Goal: Task Accomplishment & Management: Manage account settings

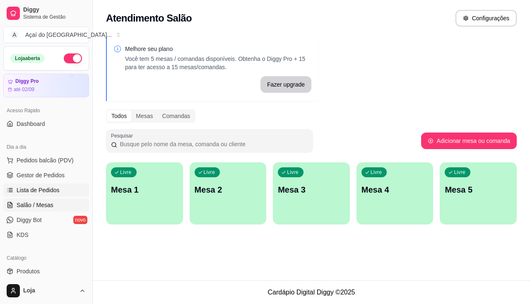
click at [60, 191] on link "Lista de Pedidos" at bounding box center [46, 189] width 86 height 13
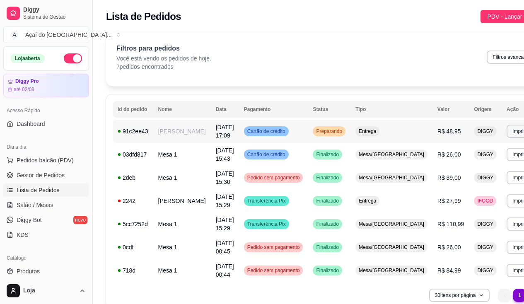
click at [166, 140] on td "[PERSON_NAME]" at bounding box center [182, 131] width 58 height 23
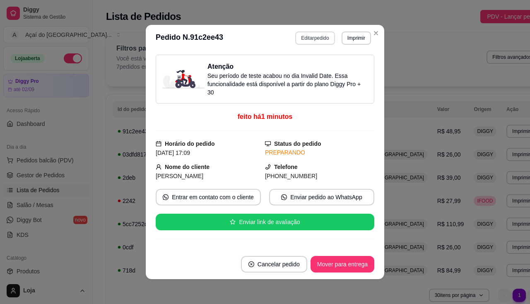
click at [318, 35] on button "Editar pedido" at bounding box center [314, 37] width 39 height 13
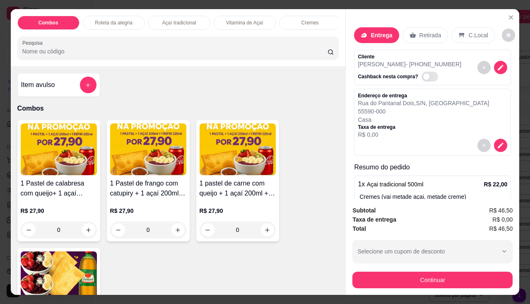
click at [499, 65] on div "Cliente [PERSON_NAME] - [PHONE_NUMBER] Cashback nesta compra?" at bounding box center [432, 68] width 157 height 36
click at [498, 67] on icon "decrease-product-quantity" at bounding box center [501, 68] width 6 height 6
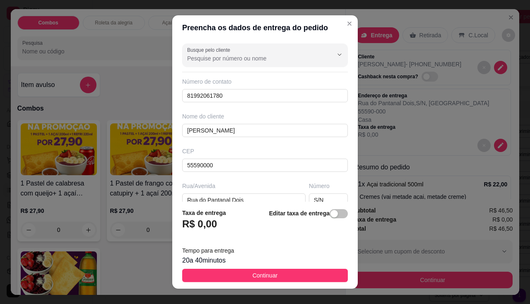
scroll to position [41, 0]
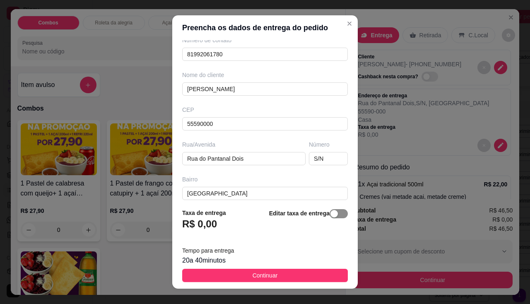
click at [331, 217] on span "button" at bounding box center [339, 213] width 18 height 9
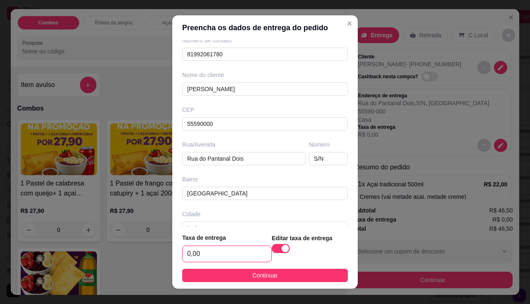
click at [202, 257] on input "0,00" at bounding box center [227, 254] width 89 height 16
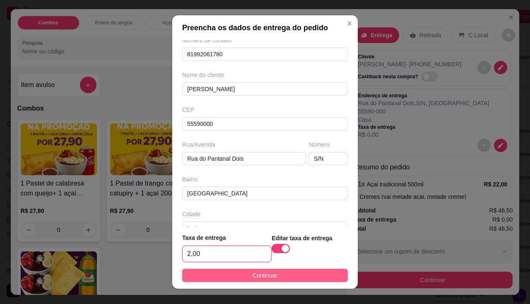
type input "2,00"
click at [227, 271] on button "Continuar" at bounding box center [265, 275] width 166 height 13
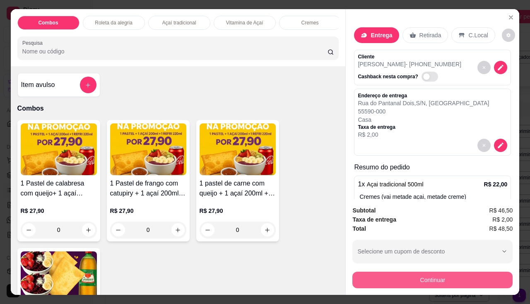
click at [379, 272] on button "Continuar" at bounding box center [432, 280] width 160 height 17
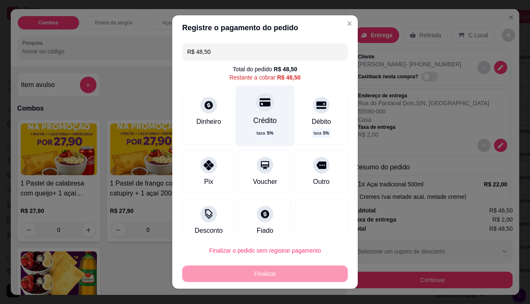
click at [267, 132] on span "5 %" at bounding box center [270, 133] width 7 height 7
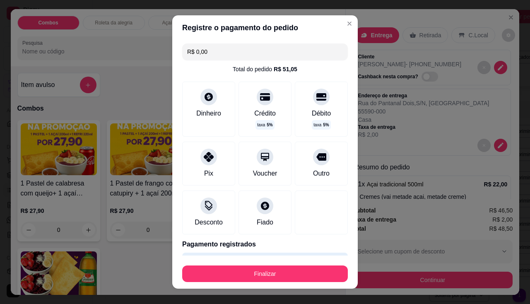
click at [290, 265] on div "Finalizar" at bounding box center [265, 272] width 166 height 20
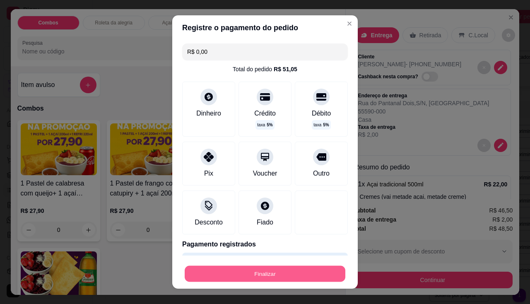
click at [290, 270] on button "Finalizar" at bounding box center [265, 274] width 161 height 16
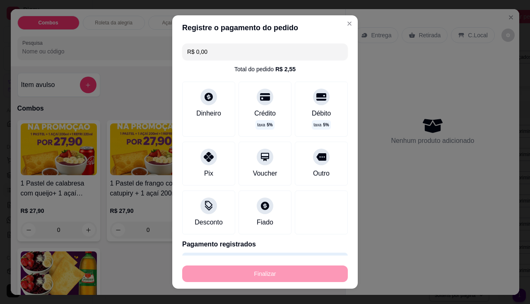
type input "-R$ 48,50"
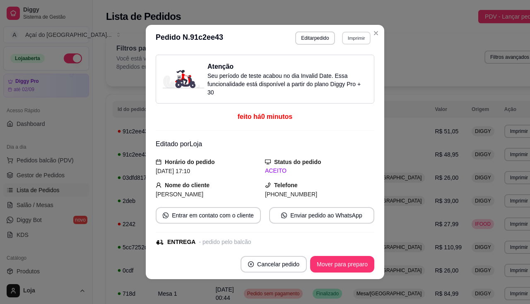
click at [342, 35] on button "Imprimir" at bounding box center [356, 37] width 29 height 13
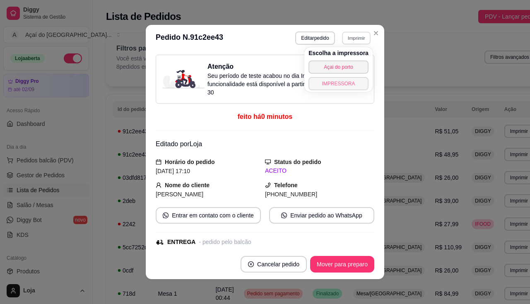
click at [344, 86] on button "IMPRESSORA" at bounding box center [338, 83] width 60 height 13
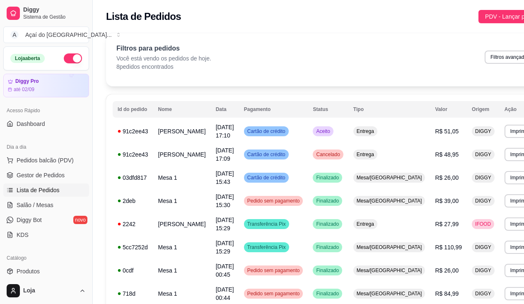
click at [23, 193] on span "Lista de Pedidos" at bounding box center [38, 190] width 43 height 8
click at [23, 200] on link "Salão / Mesas" at bounding box center [46, 204] width 86 height 13
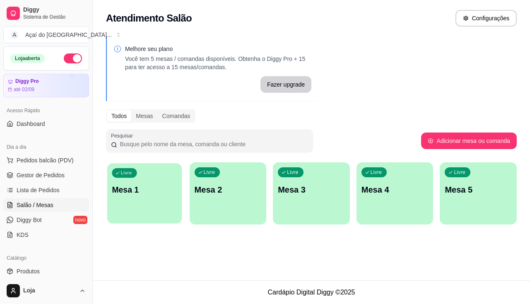
click at [136, 179] on div "Livre Mesa 1" at bounding box center [144, 188] width 75 height 51
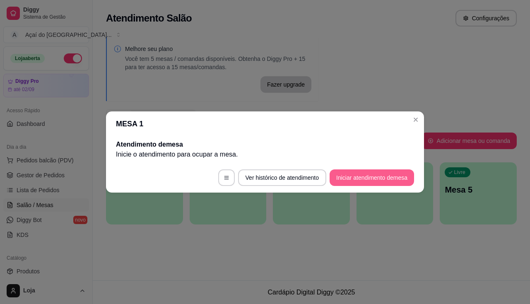
click at [335, 179] on button "Iniciar atendimento de mesa" at bounding box center [372, 177] width 84 height 17
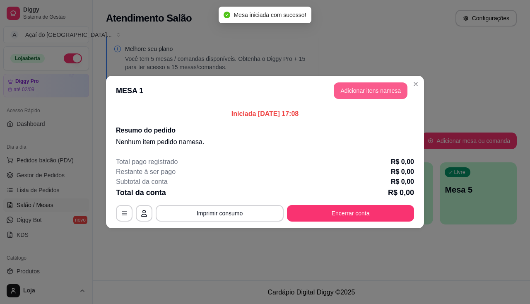
click at [364, 89] on button "Adicionar itens na mesa" at bounding box center [371, 90] width 74 height 17
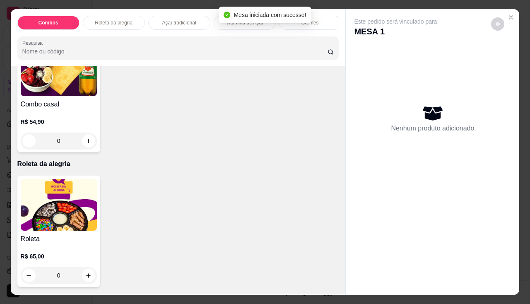
scroll to position [414, 0]
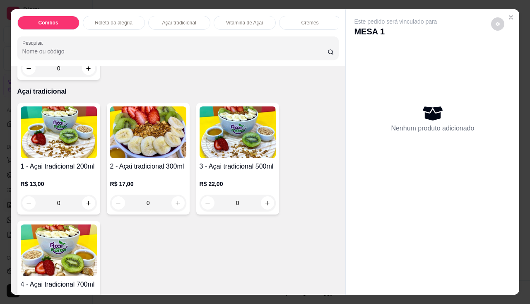
click at [159, 157] on img at bounding box center [148, 132] width 76 height 52
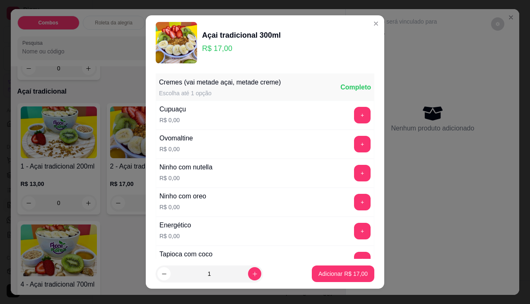
scroll to position [124, 0]
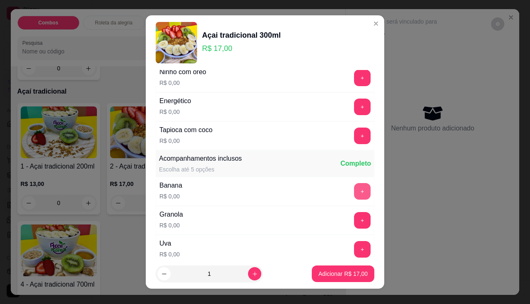
click at [354, 192] on button "+" at bounding box center [362, 191] width 17 height 17
click at [354, 214] on button "+" at bounding box center [362, 220] width 17 height 17
click at [317, 195] on button "-" at bounding box center [325, 191] width 17 height 17
click at [326, 274] on p "Adicionar R$ 17,00" at bounding box center [342, 274] width 49 height 8
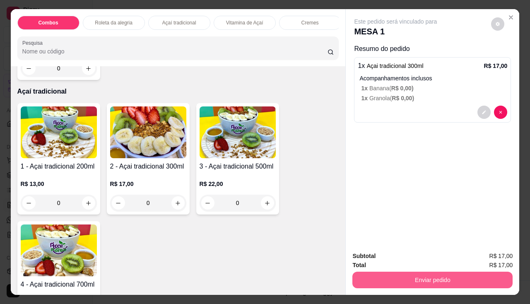
click at [364, 272] on button "Enviar pedido" at bounding box center [432, 280] width 160 height 17
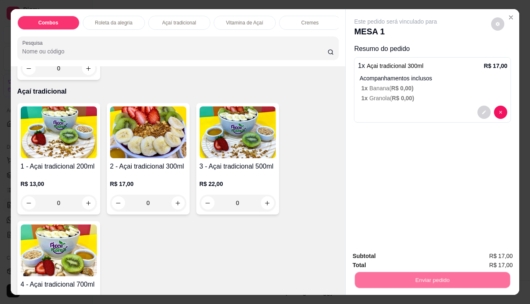
click at [369, 258] on button "Não registrar e enviar pedido" at bounding box center [405, 257] width 86 height 16
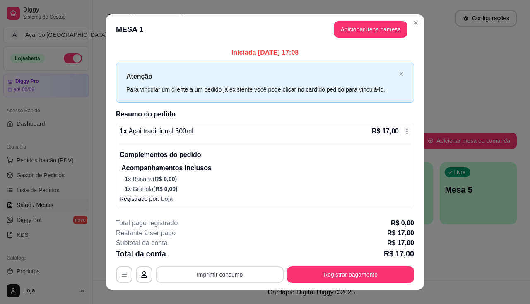
click at [235, 275] on button "Imprimir consumo" at bounding box center [220, 274] width 128 height 17
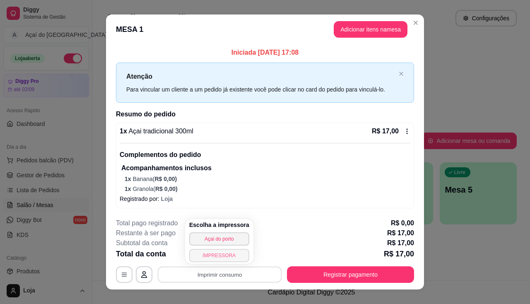
click at [225, 257] on button "IMPRESSORA" at bounding box center [219, 255] width 60 height 13
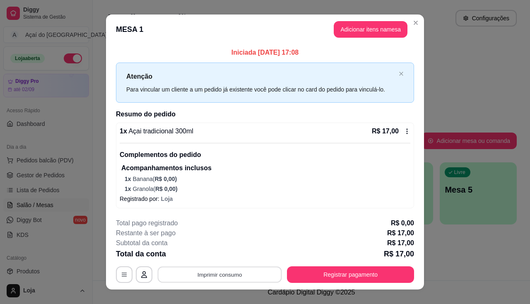
click at [226, 272] on button "Imprimir consumo" at bounding box center [220, 275] width 124 height 16
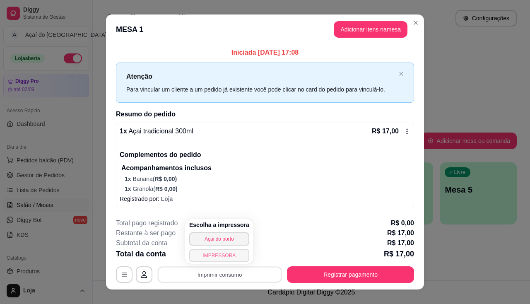
click at [231, 257] on button "IMPRESSORA" at bounding box center [219, 255] width 60 height 13
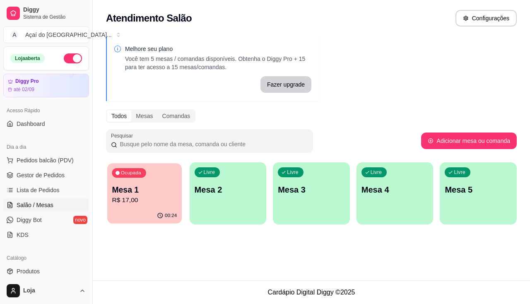
click at [123, 186] on p "Mesa 1" at bounding box center [144, 189] width 65 height 11
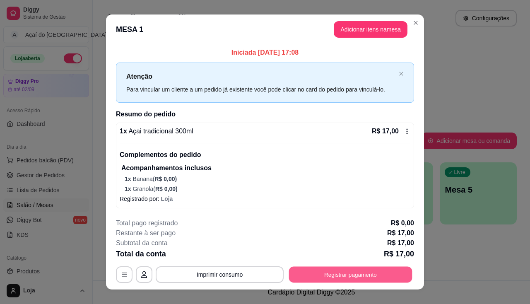
click at [323, 268] on button "Registrar pagamento" at bounding box center [350, 275] width 123 height 16
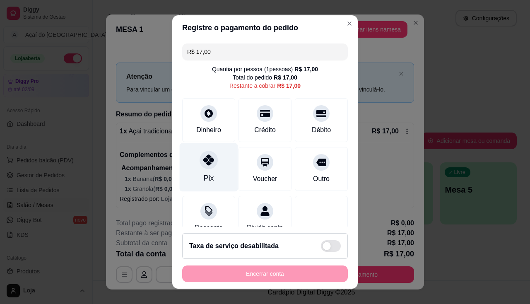
click at [205, 169] on div at bounding box center [209, 160] width 18 height 18
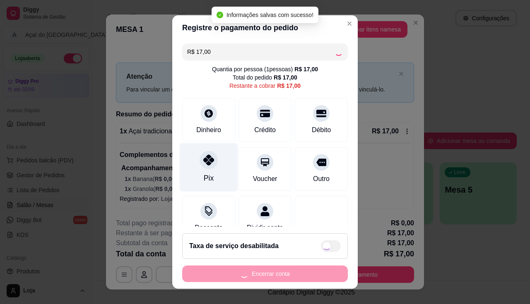
type input "R$ 0,00"
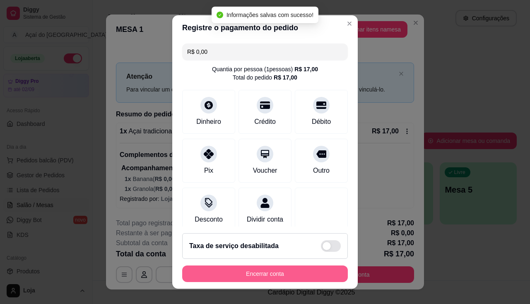
click at [246, 274] on button "Encerrar conta" at bounding box center [265, 273] width 166 height 17
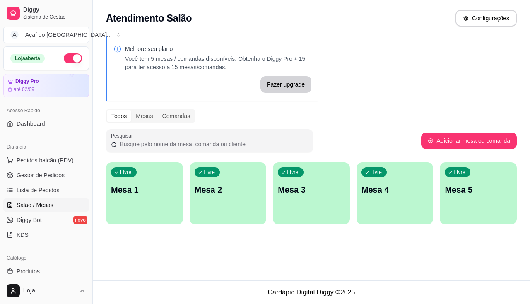
click at [157, 195] on p "Mesa 1" at bounding box center [144, 190] width 67 height 12
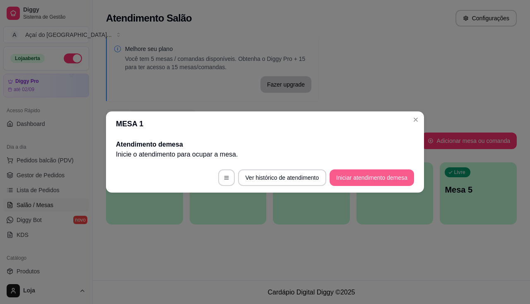
click at [347, 176] on button "Iniciar atendimento de mesa" at bounding box center [372, 177] width 84 height 17
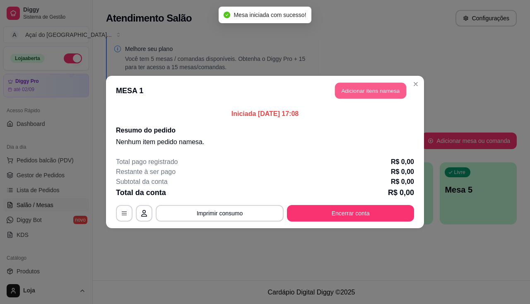
click at [371, 86] on button "Adicionar itens na mesa" at bounding box center [370, 91] width 71 height 16
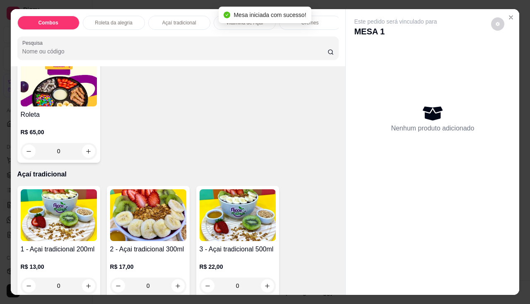
scroll to position [373, 0]
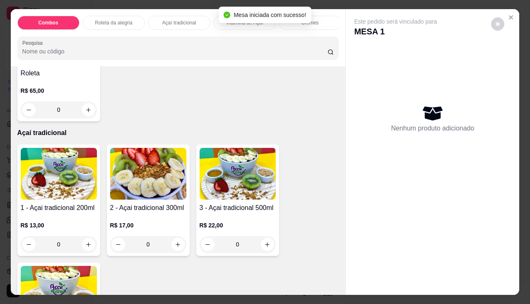
click at [152, 213] on h4 "2 - Açai tradicional 300ml" at bounding box center [148, 208] width 76 height 10
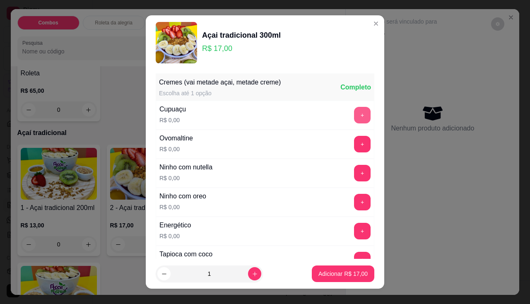
click at [354, 115] on button "+" at bounding box center [362, 115] width 17 height 17
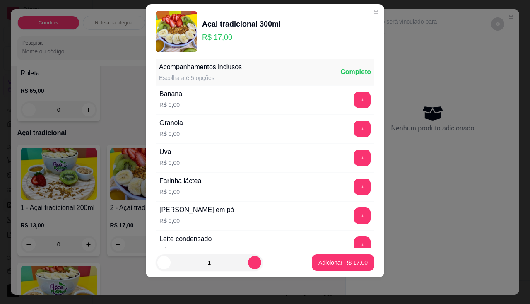
scroll to position [246, 0]
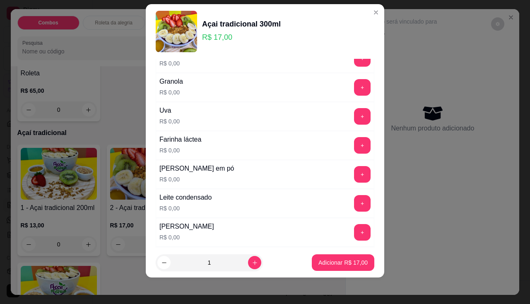
click at [347, 183] on div "Leite em pó R$ 0,00 +" at bounding box center [265, 174] width 219 height 29
click at [354, 177] on button "+" at bounding box center [362, 174] width 17 height 17
click at [354, 207] on button "+" at bounding box center [362, 203] width 16 height 16
click at [354, 117] on button "+" at bounding box center [362, 116] width 16 height 16
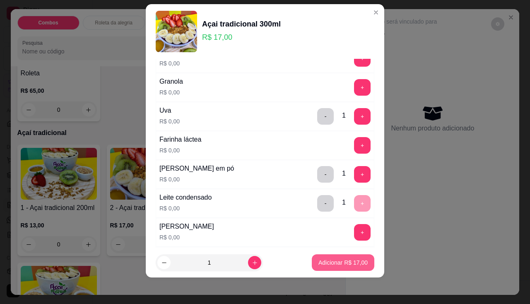
click at [338, 263] on p "Adicionar R$ 17,00" at bounding box center [342, 262] width 49 height 8
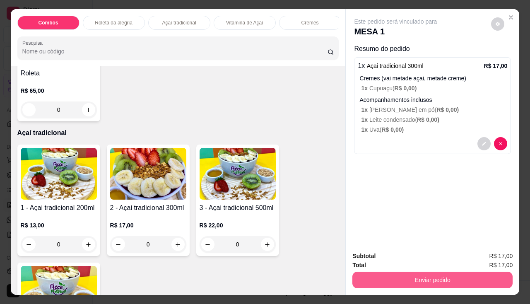
click at [366, 272] on button "Enviar pedido" at bounding box center [432, 280] width 160 height 17
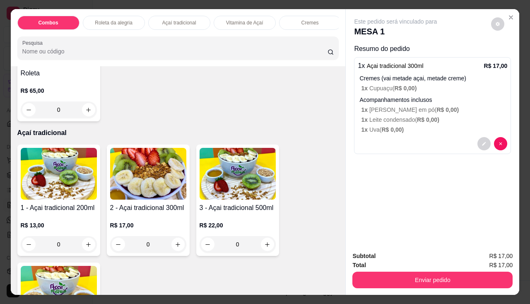
click at [369, 260] on div "Total R$ 17,00" at bounding box center [432, 264] width 160 height 9
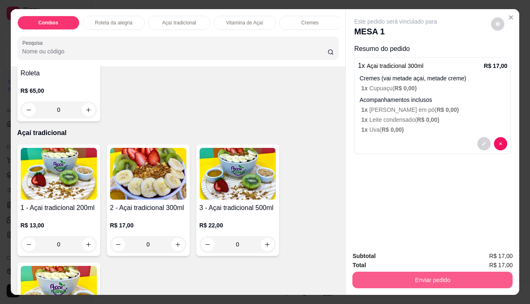
click at [367, 272] on button "Enviar pedido" at bounding box center [432, 280] width 160 height 17
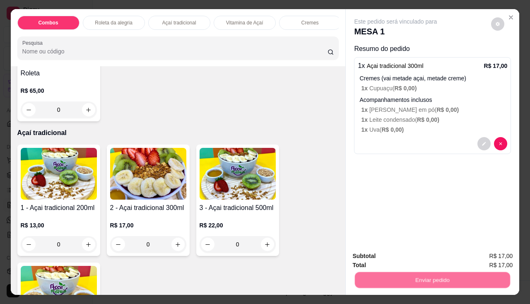
click at [368, 264] on button "Não registrar e enviar pedido" at bounding box center [405, 257] width 86 height 16
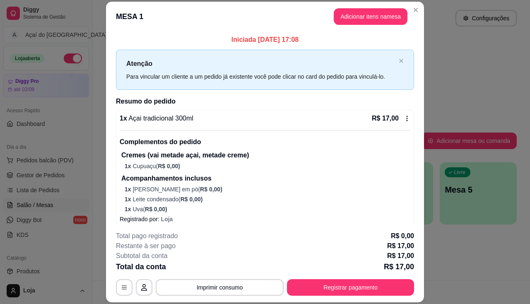
click at [294, 217] on p "Registrado por: [PERSON_NAME]" at bounding box center [265, 219] width 291 height 8
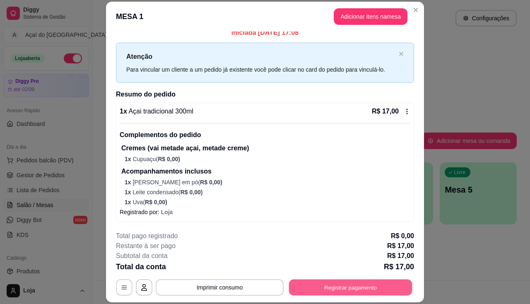
click at [364, 281] on button "Registrar pagamento" at bounding box center [350, 287] width 123 height 16
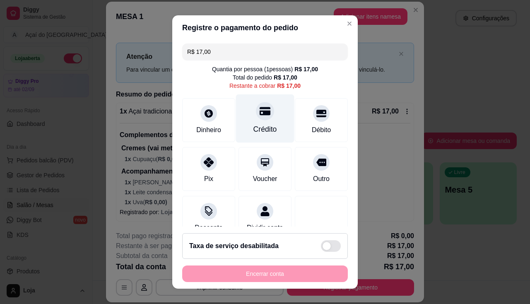
click at [264, 125] on div "Crédito" at bounding box center [265, 129] width 24 height 11
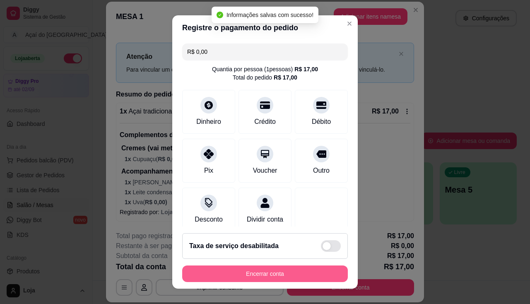
type input "R$ 0,00"
click at [301, 271] on button "Encerrar conta" at bounding box center [265, 274] width 161 height 16
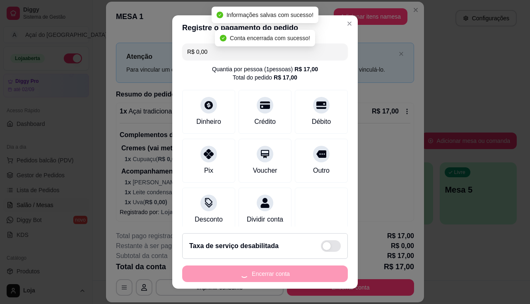
scroll to position [0, 0]
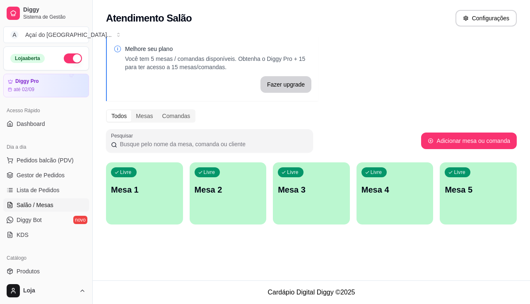
click at [172, 213] on div "Livre Mesa 1" at bounding box center [144, 188] width 77 height 52
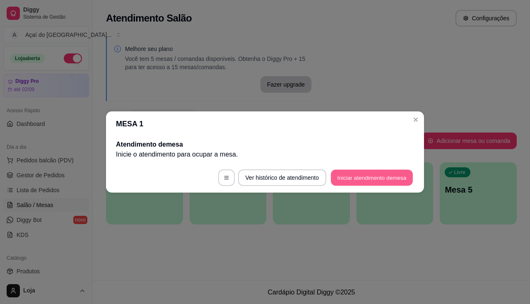
click at [364, 179] on button "Iniciar atendimento de mesa" at bounding box center [372, 178] width 82 height 16
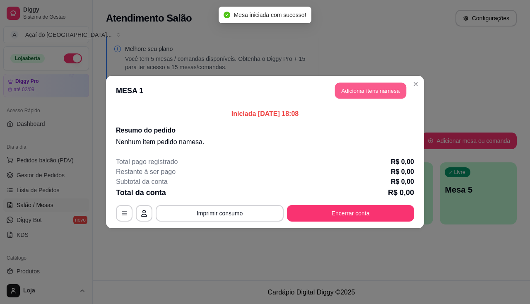
click at [363, 98] on button "Adicionar itens na mesa" at bounding box center [370, 91] width 71 height 16
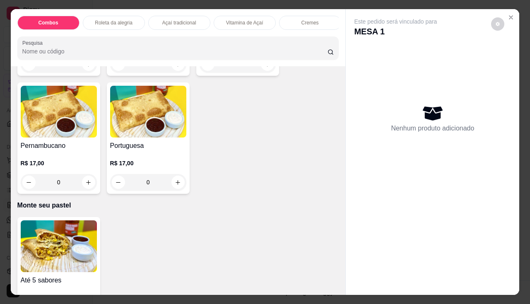
scroll to position [1822, 0]
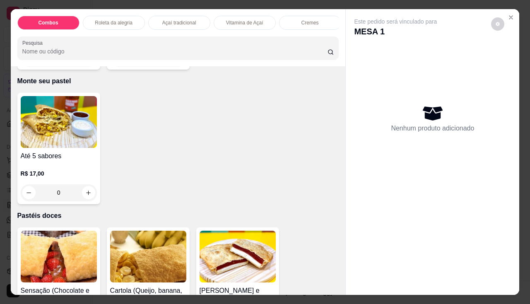
click at [65, 191] on div "0" at bounding box center [59, 192] width 76 height 17
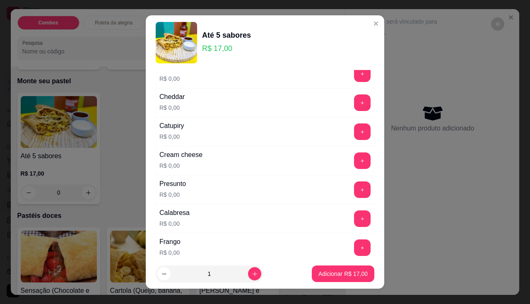
scroll to position [0, 0]
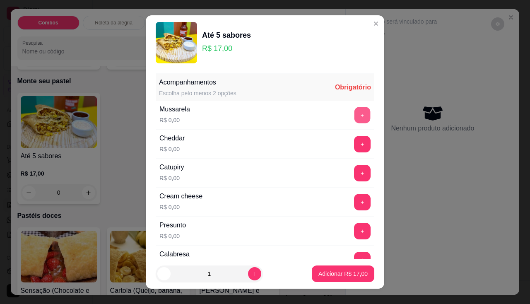
click at [354, 120] on button "+" at bounding box center [362, 115] width 16 height 16
click at [354, 120] on button "+" at bounding box center [362, 115] width 17 height 17
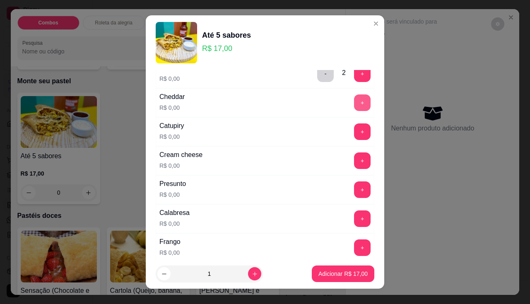
scroll to position [83, 0]
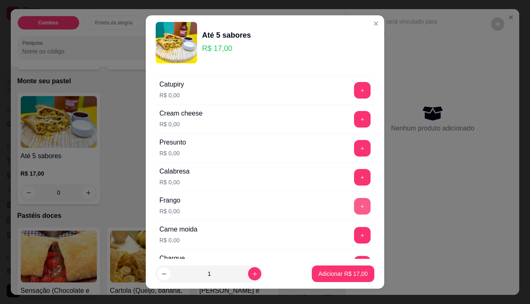
click at [354, 206] on button "+" at bounding box center [362, 206] width 17 height 17
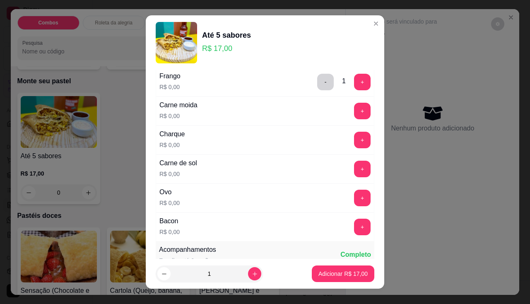
scroll to position [166, 0]
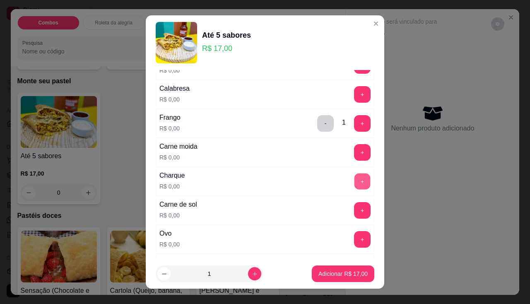
click at [354, 181] on button "+" at bounding box center [362, 181] width 16 height 16
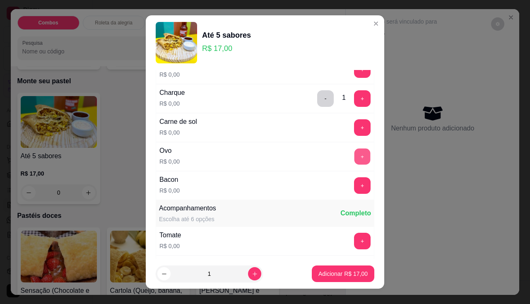
click at [354, 163] on button "+" at bounding box center [362, 156] width 16 height 16
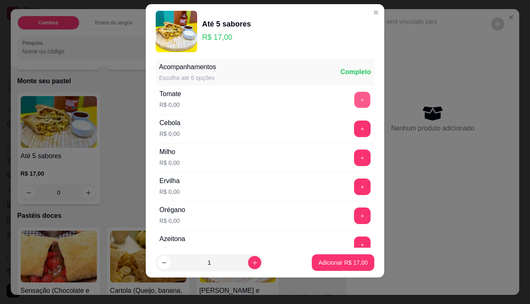
click at [354, 100] on button "+" at bounding box center [362, 99] width 16 height 16
click at [354, 129] on button "+" at bounding box center [362, 128] width 17 height 17
click at [354, 151] on button "+" at bounding box center [362, 157] width 17 height 17
click at [354, 189] on button "+" at bounding box center [362, 186] width 17 height 17
click at [356, 222] on div "+" at bounding box center [362, 215] width 23 height 17
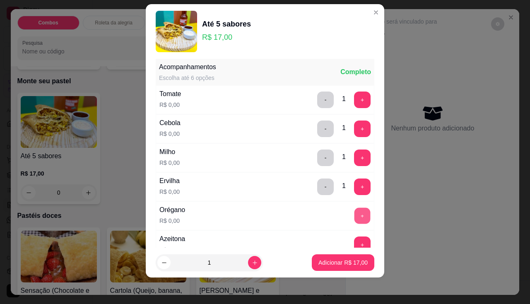
click at [354, 215] on button "+" at bounding box center [362, 215] width 16 height 16
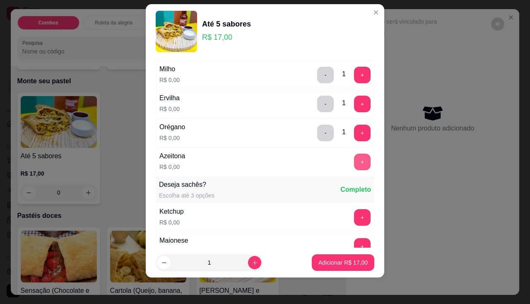
click at [354, 166] on button "+" at bounding box center [362, 162] width 17 height 17
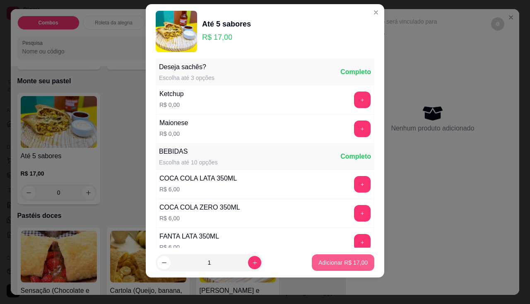
click at [346, 259] on p "Adicionar R$ 17,00" at bounding box center [342, 262] width 49 height 8
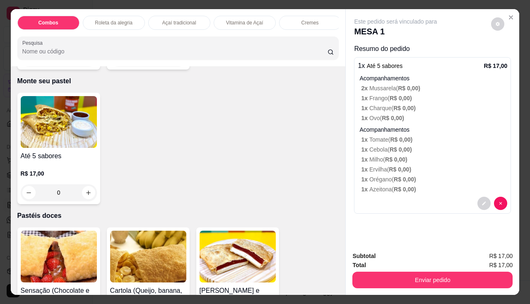
click at [70, 130] on img at bounding box center [59, 122] width 76 height 52
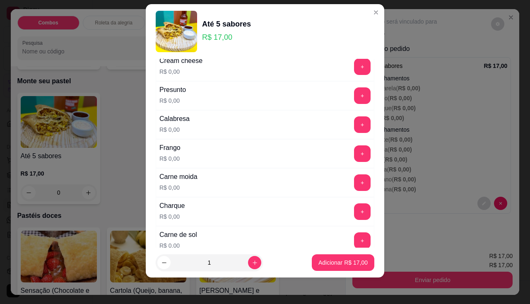
scroll to position [166, 0]
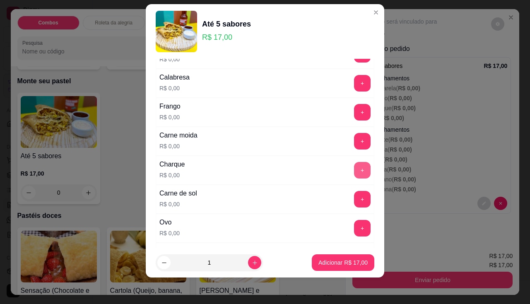
click at [354, 165] on button "+" at bounding box center [362, 170] width 17 height 17
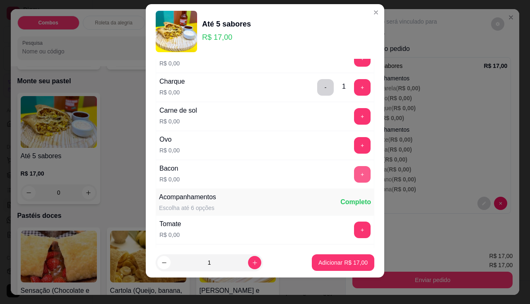
click at [354, 169] on button "+" at bounding box center [362, 174] width 17 height 17
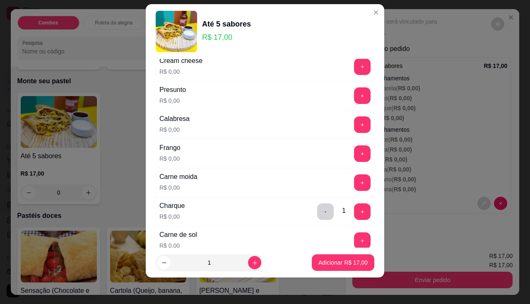
scroll to position [41, 0]
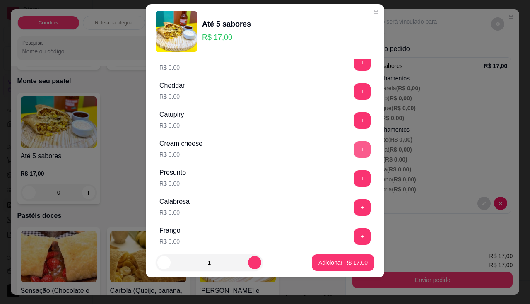
click at [354, 147] on button "+" at bounding box center [362, 149] width 17 height 17
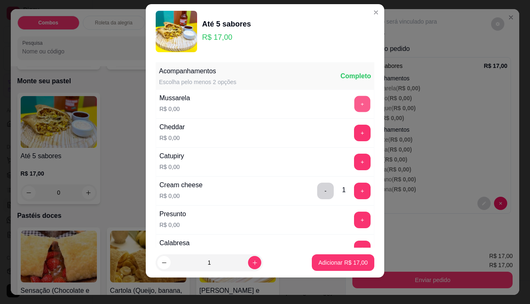
click at [354, 103] on button "+" at bounding box center [362, 104] width 16 height 16
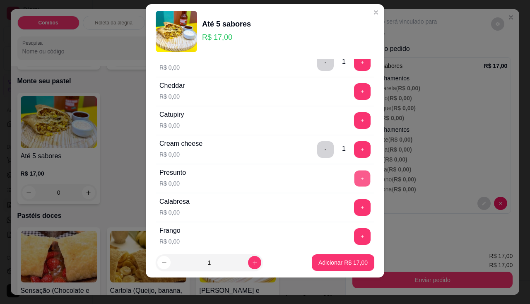
click at [354, 180] on button "+" at bounding box center [362, 178] width 16 height 16
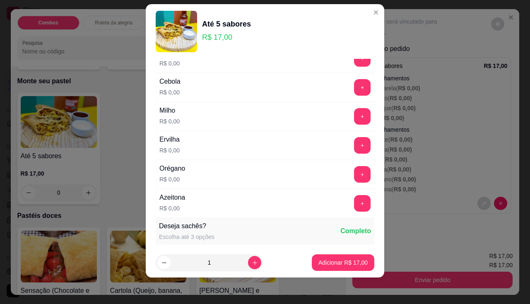
scroll to position [337, 0]
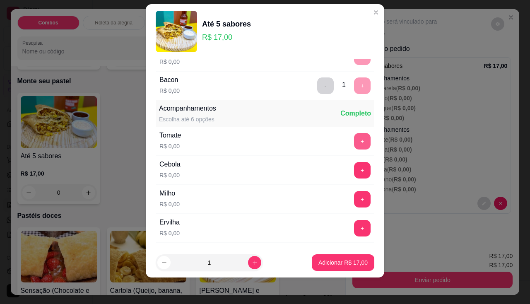
click at [354, 140] on button "+" at bounding box center [362, 141] width 17 height 17
click at [346, 180] on div "Cebola R$ 0,00 +" at bounding box center [265, 170] width 219 height 29
click at [354, 169] on button "+" at bounding box center [362, 170] width 17 height 17
click at [354, 196] on button "+" at bounding box center [362, 199] width 16 height 16
drag, startPoint x: 344, startPoint y: 217, endPoint x: 346, endPoint y: 225, distance: 8.0
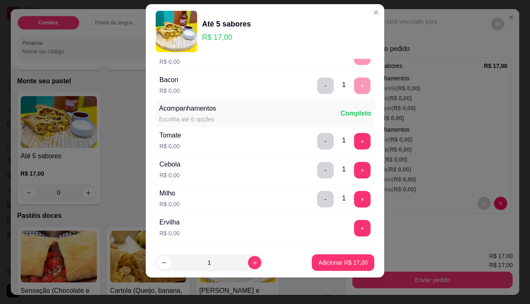
click at [345, 219] on div "Ervilha R$ 0,00 +" at bounding box center [265, 228] width 219 height 29
click at [348, 241] on div "Ervilha R$ 0,00 +" at bounding box center [265, 228] width 219 height 29
drag, startPoint x: 348, startPoint y: 241, endPoint x: 347, endPoint y: 229, distance: 11.2
click at [348, 238] on div "Ervilha R$ 0,00 +" at bounding box center [265, 228] width 219 height 29
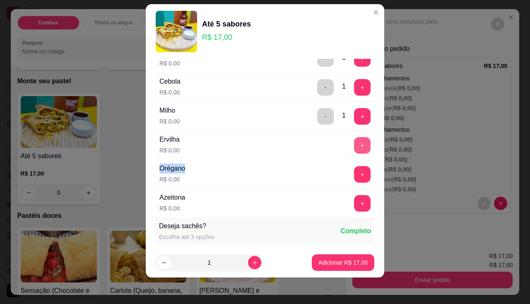
click at [354, 147] on button "+" at bounding box center [362, 145] width 17 height 17
click at [354, 173] on button "+" at bounding box center [362, 174] width 17 height 17
click at [354, 202] on button "+" at bounding box center [362, 203] width 17 height 17
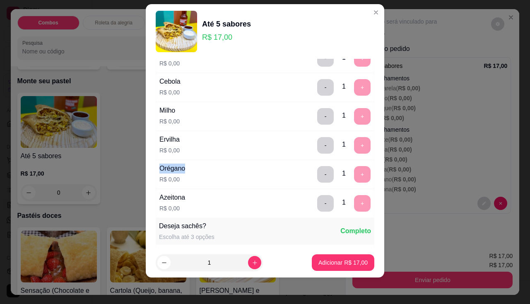
scroll to position [579, 0]
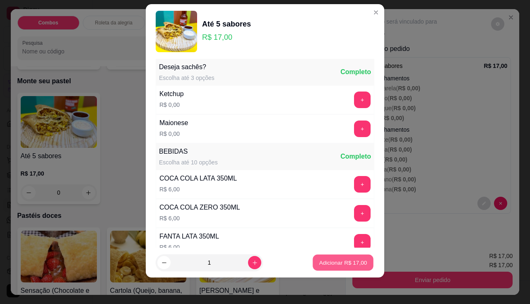
click at [346, 255] on button "Adicionar R$ 17,00" at bounding box center [343, 263] width 61 height 16
click at [346, 255] on div "Subtotal R$ 17,00 Total R$ 17,00 Enviar pedido" at bounding box center [432, 270] width 173 height 50
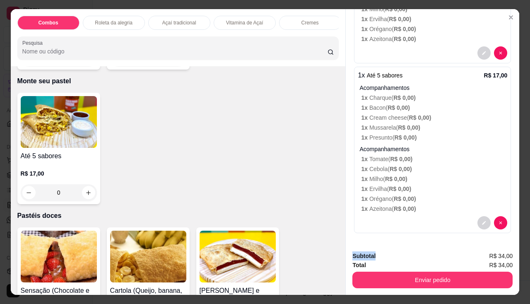
scroll to position [0, 0]
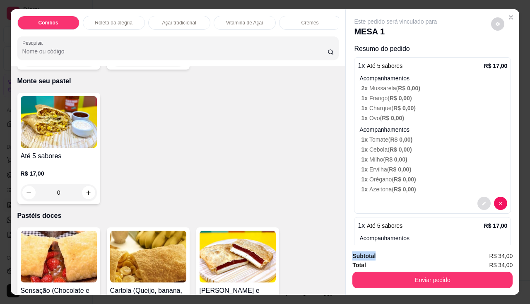
click at [481, 201] on icon "decrease-product-quantity" at bounding box center [483, 203] width 5 height 5
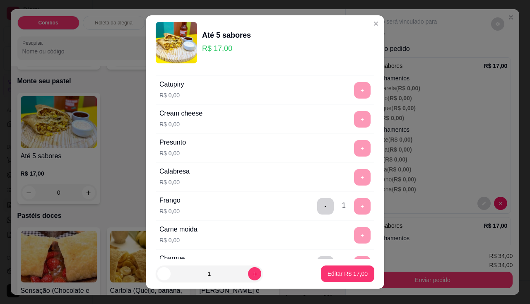
scroll to position [124, 0]
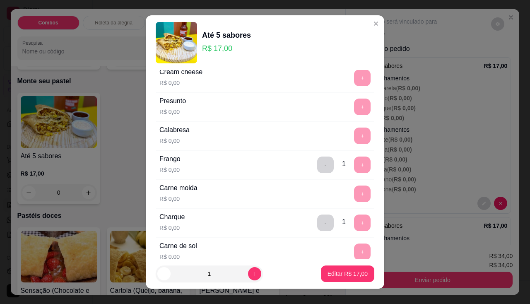
click at [322, 169] on div "- 1 +" at bounding box center [344, 164] width 60 height 17
click at [318, 165] on button "-" at bounding box center [326, 164] width 16 height 16
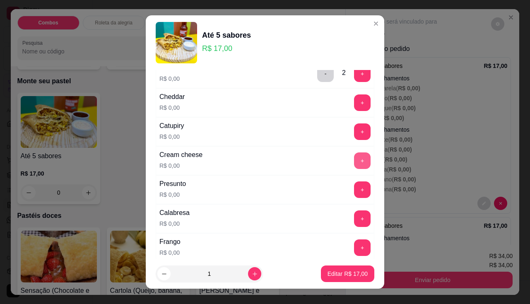
click at [354, 161] on button "+" at bounding box center [362, 160] width 17 height 17
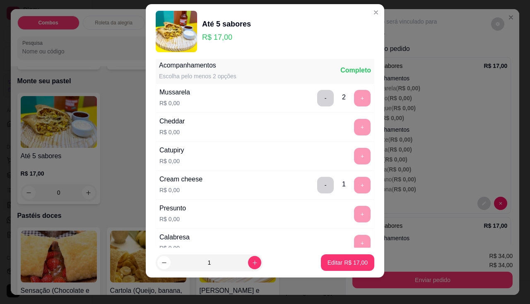
scroll to position [0, 0]
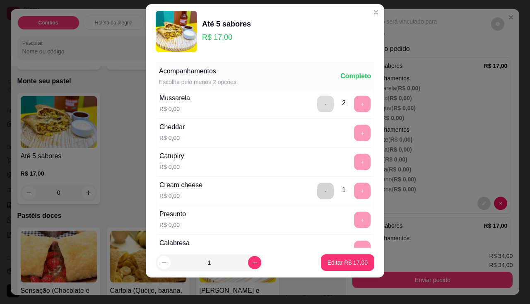
click at [317, 108] on button "-" at bounding box center [325, 104] width 17 height 17
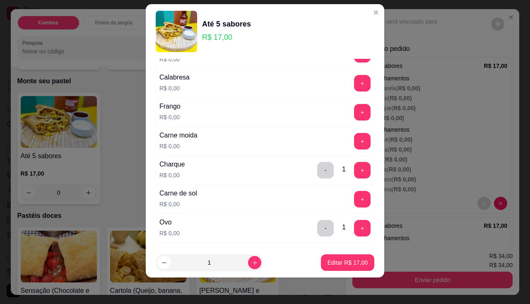
scroll to position [207, 0]
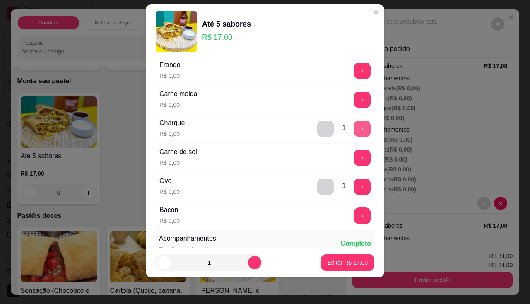
click at [354, 133] on button "+" at bounding box center [362, 128] width 17 height 17
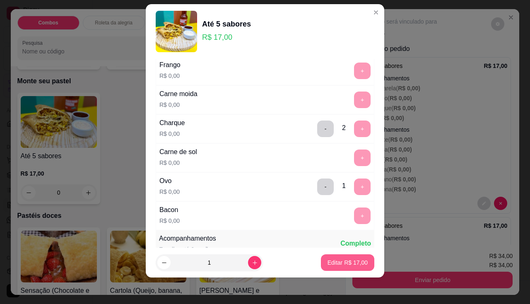
click at [342, 256] on button "Editar R$ 17,00" at bounding box center [347, 262] width 53 height 17
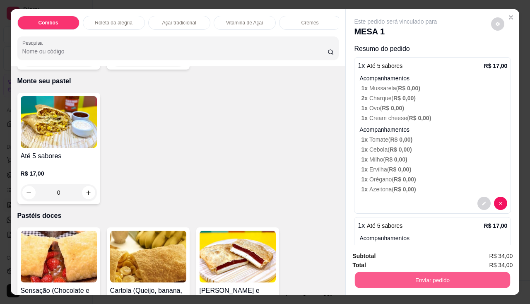
click at [388, 272] on button "Enviar pedido" at bounding box center [432, 280] width 155 height 16
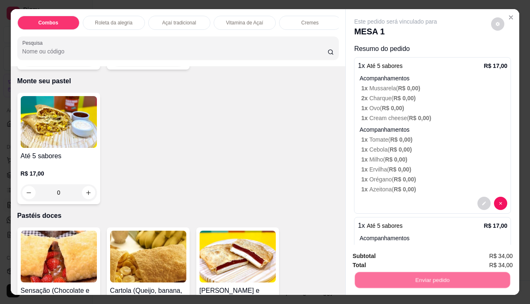
click at [388, 258] on button "Não registrar e enviar pedido" at bounding box center [405, 257] width 86 height 16
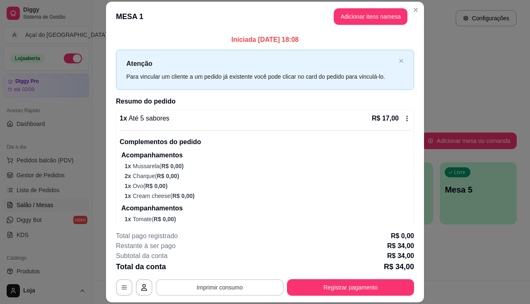
click at [226, 288] on button "Imprimir consumo" at bounding box center [220, 287] width 128 height 17
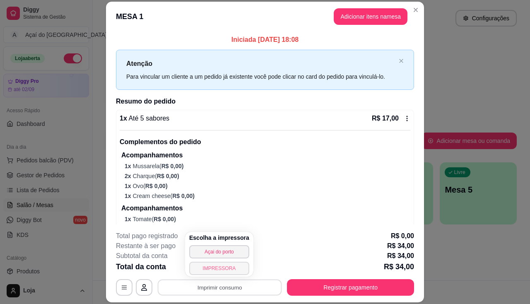
click at [222, 264] on button "IMPRESSORA" at bounding box center [219, 268] width 60 height 13
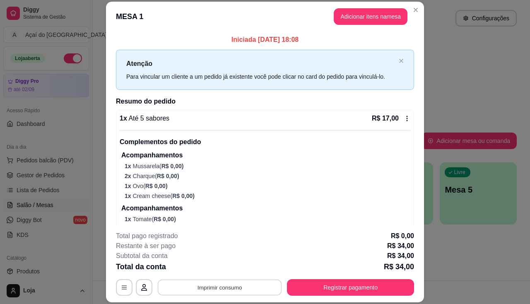
click at [222, 286] on button "Imprimir consumo" at bounding box center [220, 287] width 124 height 16
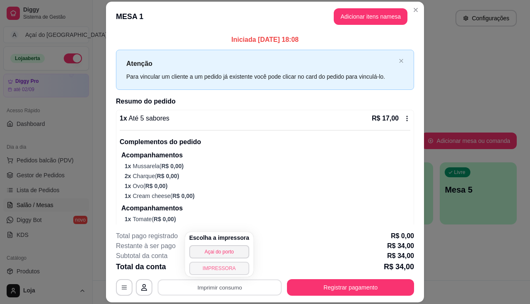
click at [221, 270] on button "IMPRESSORA" at bounding box center [219, 268] width 60 height 13
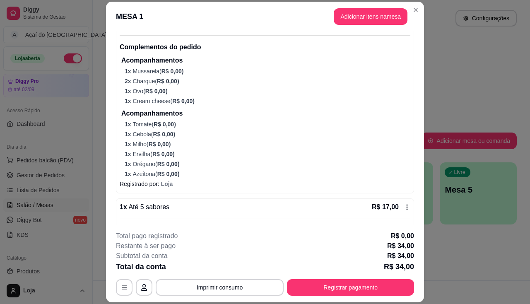
scroll to position [0, 0]
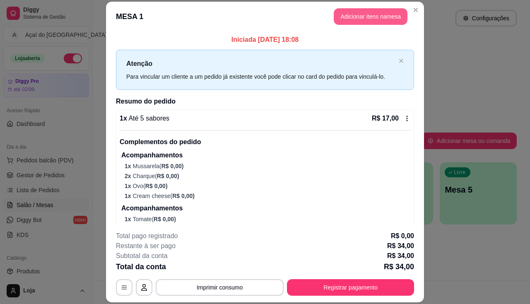
click at [376, 19] on button "Adicionar itens na mesa" at bounding box center [371, 16] width 74 height 17
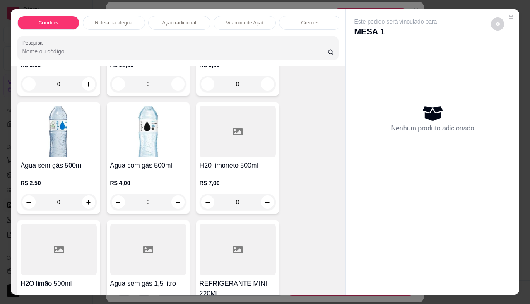
scroll to position [2774, 0]
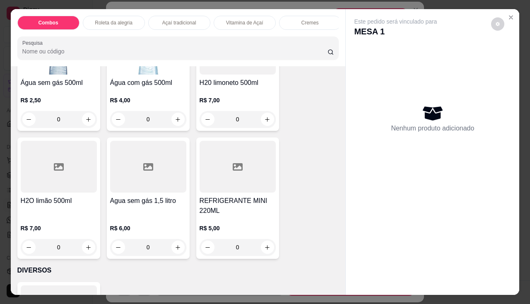
click at [228, 109] on div "R$ 7,00 0" at bounding box center [238, 111] width 76 height 31
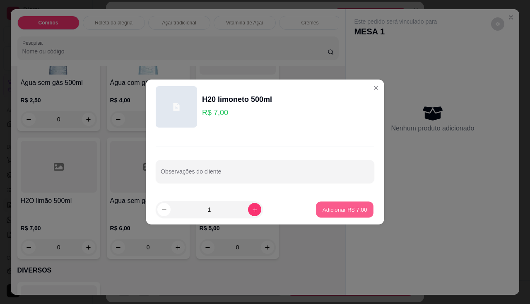
click at [316, 210] on button "Adicionar R$ 7,00" at bounding box center [345, 210] width 58 height 16
type input "1"
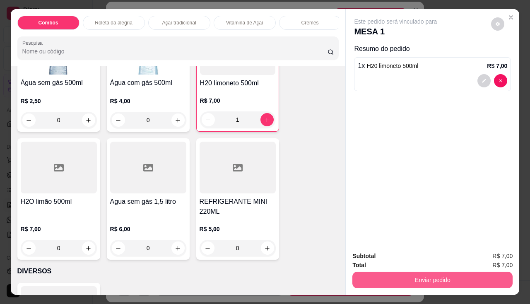
click at [352, 274] on div "Enviar pedido" at bounding box center [432, 279] width 160 height 19
click at [374, 273] on button "Enviar pedido" at bounding box center [432, 280] width 160 height 17
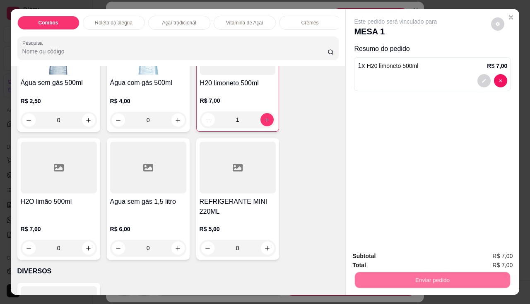
click at [377, 253] on button "Não registrar e enviar pedido" at bounding box center [406, 256] width 84 height 15
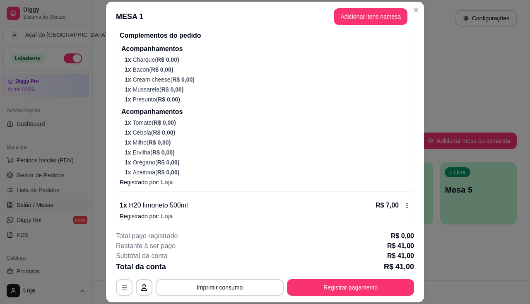
scroll to position [294, 0]
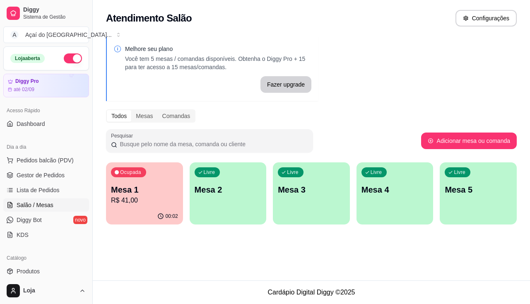
click at [162, 201] on p "R$ 41,00" at bounding box center [144, 200] width 67 height 10
click at [61, 193] on link "Lista de Pedidos" at bounding box center [46, 189] width 86 height 13
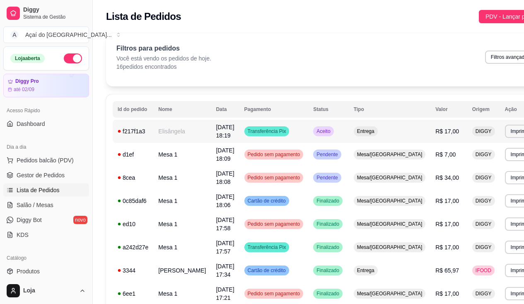
click at [164, 130] on td "Elisângela" at bounding box center [182, 131] width 58 height 23
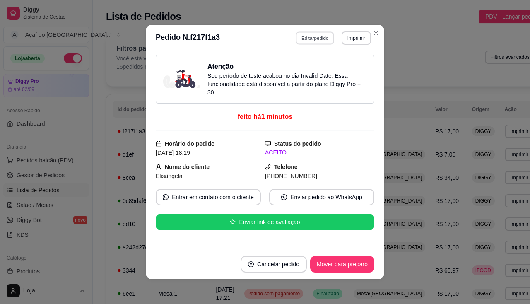
click at [313, 43] on button "Editar pedido" at bounding box center [315, 37] width 39 height 13
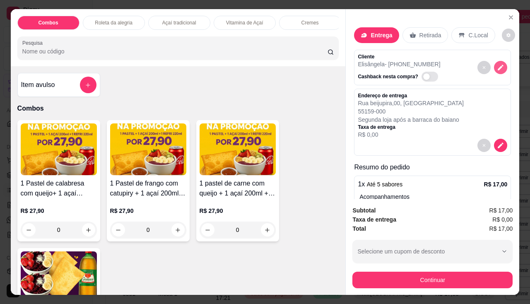
click at [498, 65] on icon "decrease-product-quantity" at bounding box center [501, 68] width 6 height 6
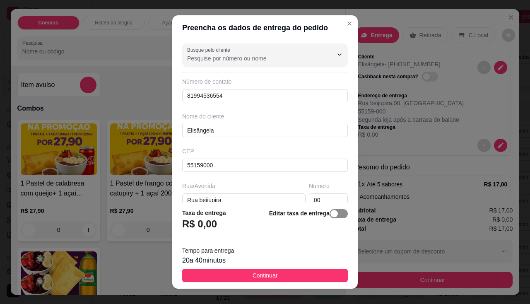
click at [330, 214] on span "button" at bounding box center [339, 213] width 18 height 9
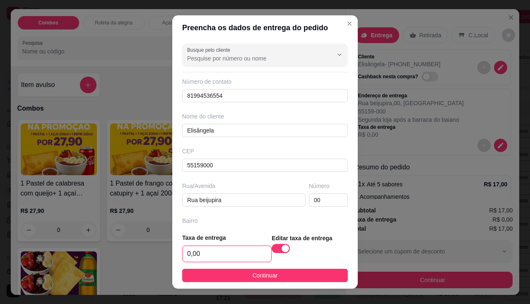
click at [233, 248] on input "0,00" at bounding box center [227, 254] width 89 height 16
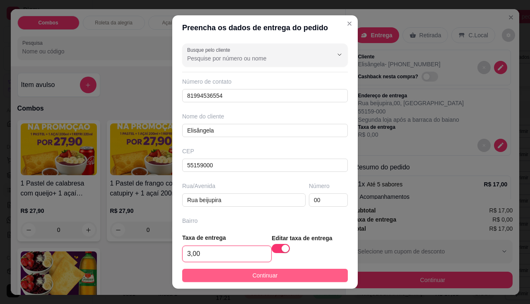
type input "3,00"
click at [241, 270] on button "Continuar" at bounding box center [265, 275] width 166 height 13
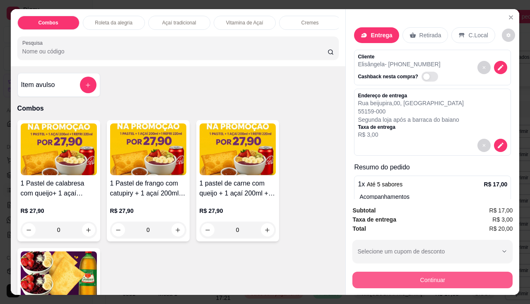
click at [404, 276] on button "Continuar" at bounding box center [432, 280] width 160 height 17
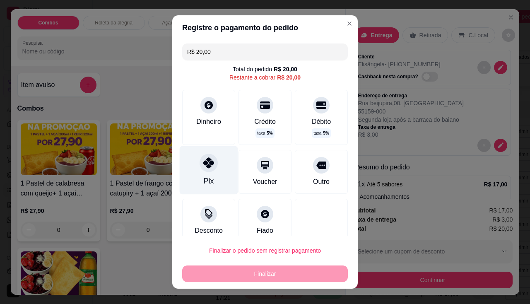
click at [214, 175] on div "Pix" at bounding box center [209, 170] width 58 height 48
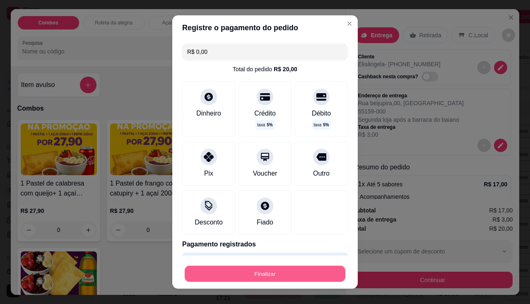
click at [243, 268] on button "Finalizar" at bounding box center [265, 274] width 161 height 16
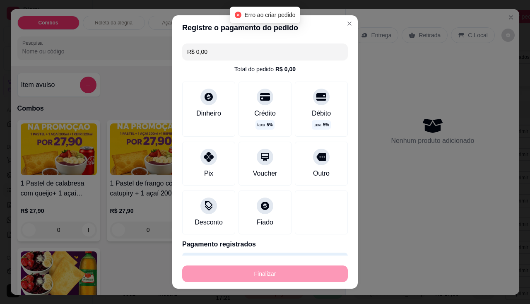
type input "-R$ 20,00"
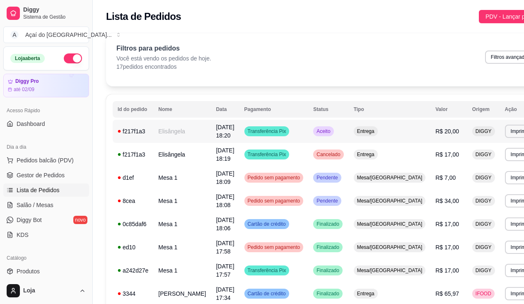
click at [298, 132] on td "Transferência Pix" at bounding box center [273, 131] width 69 height 23
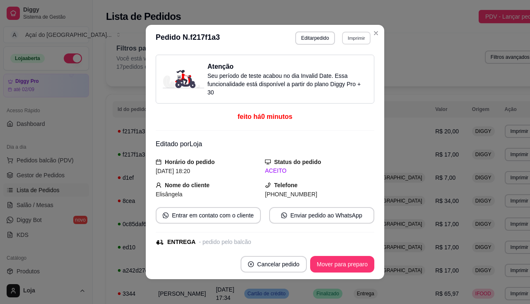
click at [347, 40] on button "Imprimir" at bounding box center [356, 37] width 29 height 13
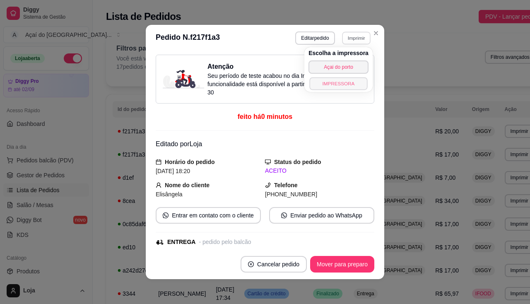
click at [346, 85] on button "IMPRESSORA" at bounding box center [338, 83] width 58 height 13
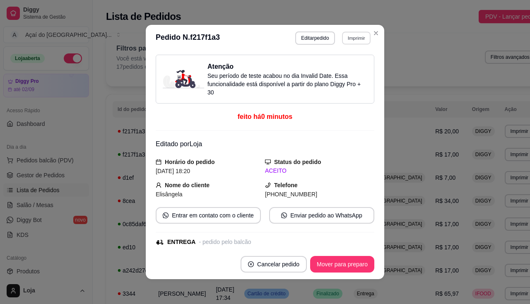
click at [359, 41] on button "Imprimir" at bounding box center [356, 37] width 29 height 13
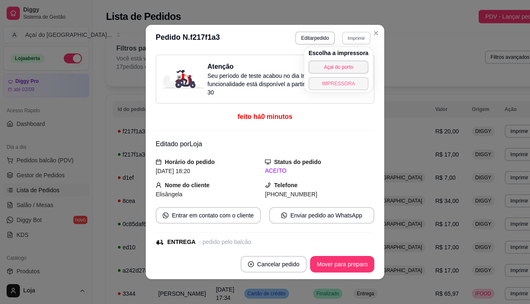
click at [345, 81] on button "IMPRESSORA" at bounding box center [338, 83] width 60 height 13
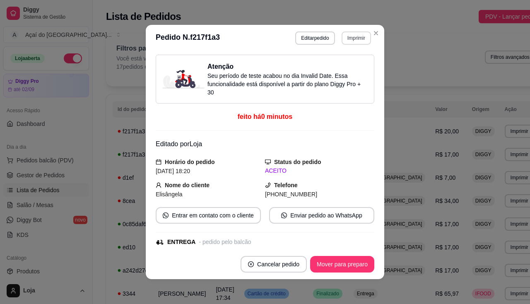
click at [347, 44] on button "Imprimir" at bounding box center [356, 37] width 29 height 13
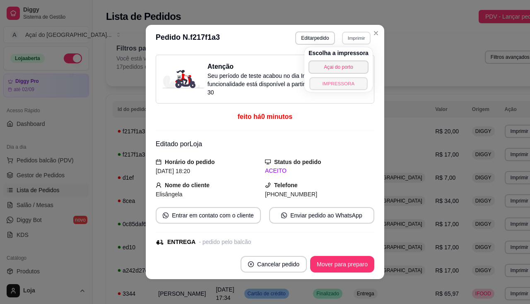
click at [345, 78] on button "IMPRESSORA" at bounding box center [338, 83] width 58 height 13
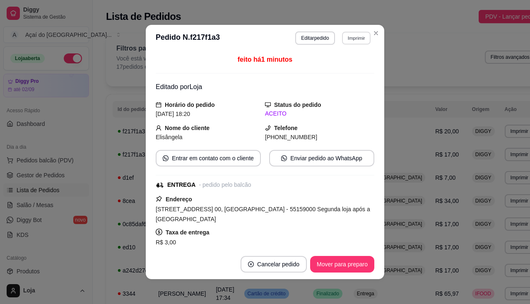
click at [337, 36] on div "**********" at bounding box center [333, 37] width 76 height 13
click at [351, 45] on header "**********" at bounding box center [265, 38] width 238 height 26
click at [353, 42] on button "Imprimir" at bounding box center [356, 37] width 29 height 13
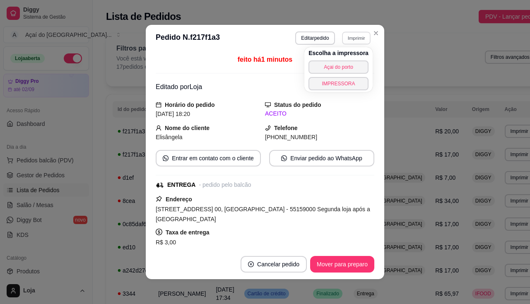
drag, startPoint x: 345, startPoint y: 77, endPoint x: 344, endPoint y: 81, distance: 4.2
click at [345, 77] on div "Escolha a impressora Açai do porto IMPRESSORA" at bounding box center [338, 69] width 68 height 45
click at [344, 81] on button "IMPRESSORA" at bounding box center [338, 83] width 60 height 13
click at [344, 81] on div "Escolha a impressora Açai do porto IMPRESSORA" at bounding box center [338, 69] width 68 height 45
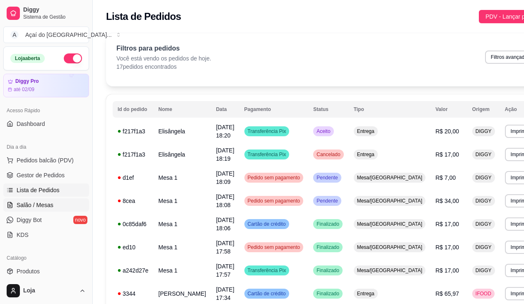
click at [53, 208] on link "Salão / Mesas" at bounding box center [46, 204] width 86 height 13
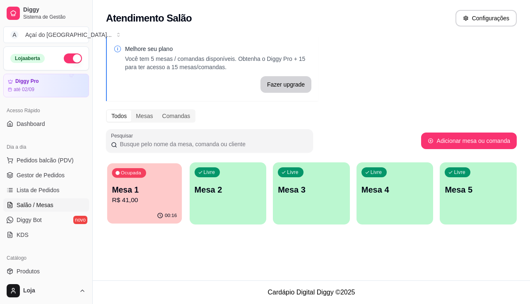
click at [124, 212] on div "00:16" at bounding box center [144, 216] width 75 height 16
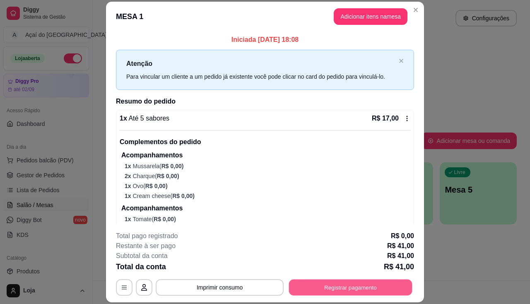
click at [311, 283] on button "Registrar pagamento" at bounding box center [350, 287] width 123 height 16
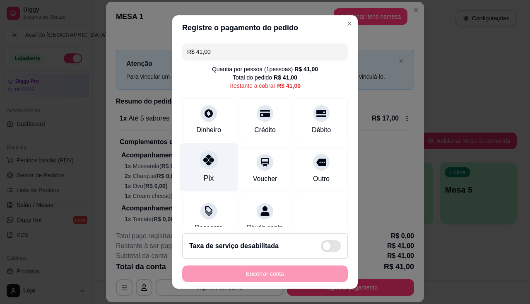
click at [196, 167] on div "Pix" at bounding box center [209, 167] width 58 height 48
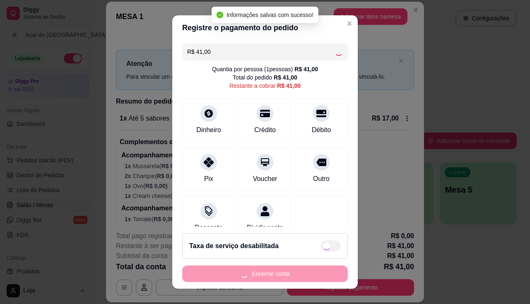
type input "R$ 0,00"
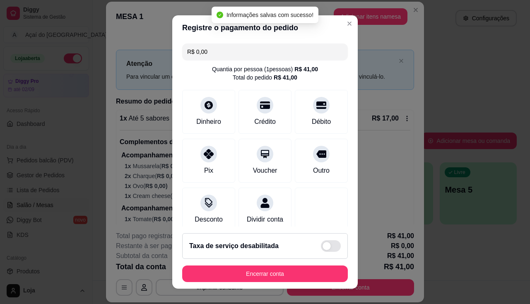
click at [264, 282] on footer "Taxa de serviço desabilitada Encerrar conta" at bounding box center [264, 257] width 185 height 62
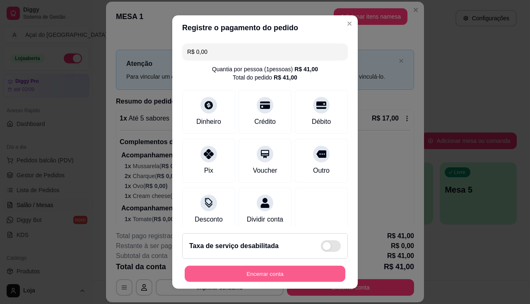
click at [332, 269] on button "Encerrar conta" at bounding box center [265, 274] width 161 height 16
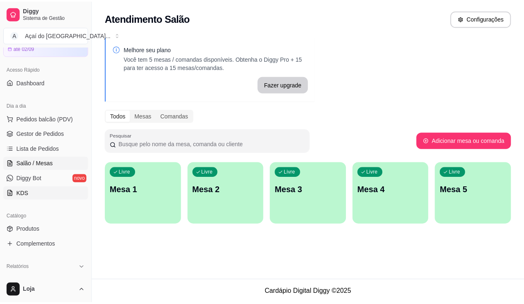
scroll to position [124, 0]
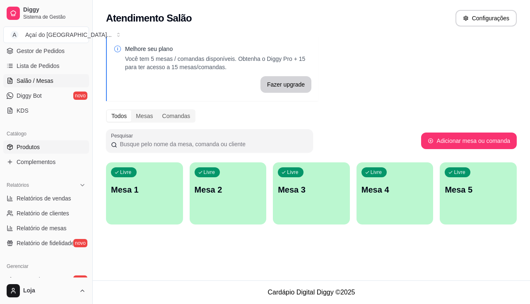
click at [50, 142] on link "Produtos" at bounding box center [46, 146] width 86 height 13
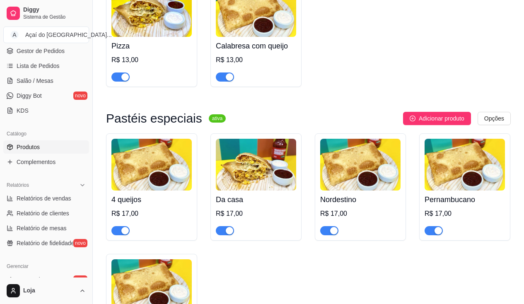
scroll to position [1532, 0]
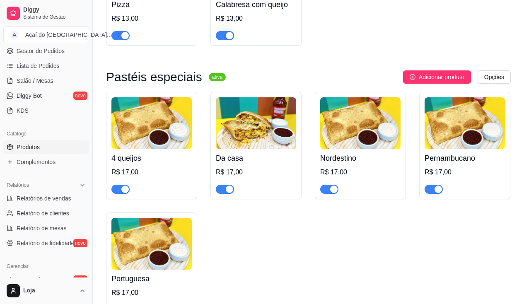
click at [440, 190] on div "button" at bounding box center [437, 188] width 7 height 7
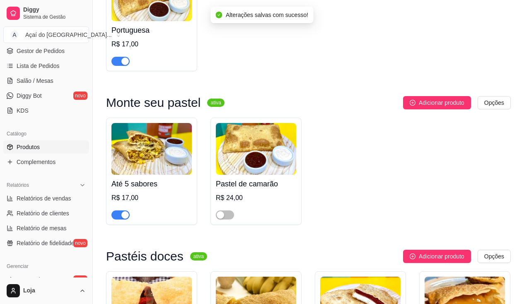
scroll to position [1904, 0]
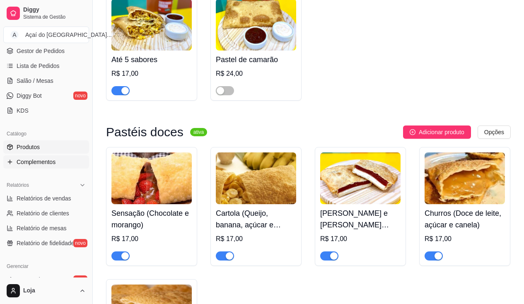
click at [48, 158] on span "Complementos" at bounding box center [36, 162] width 39 height 8
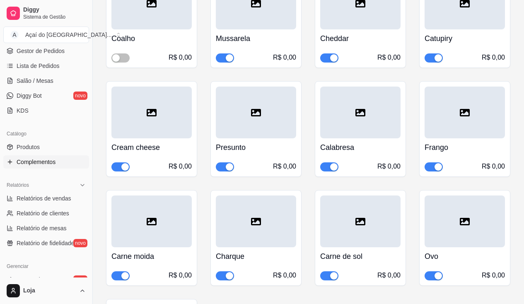
scroll to position [2774, 0]
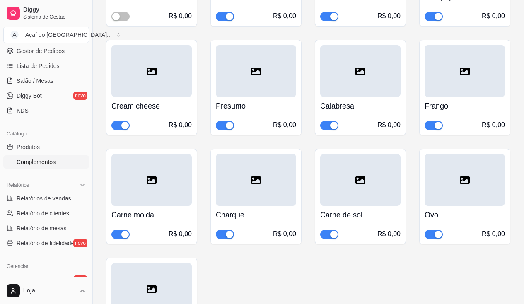
click at [433, 230] on button "button" at bounding box center [433, 234] width 18 height 9
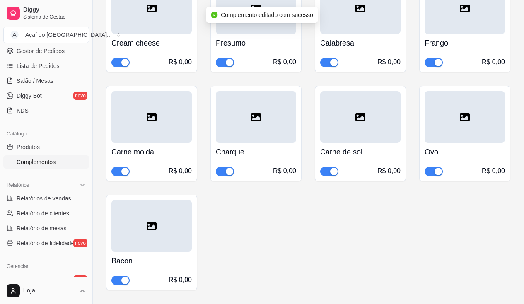
scroll to position [3395, 0]
